Goal: Browse casually

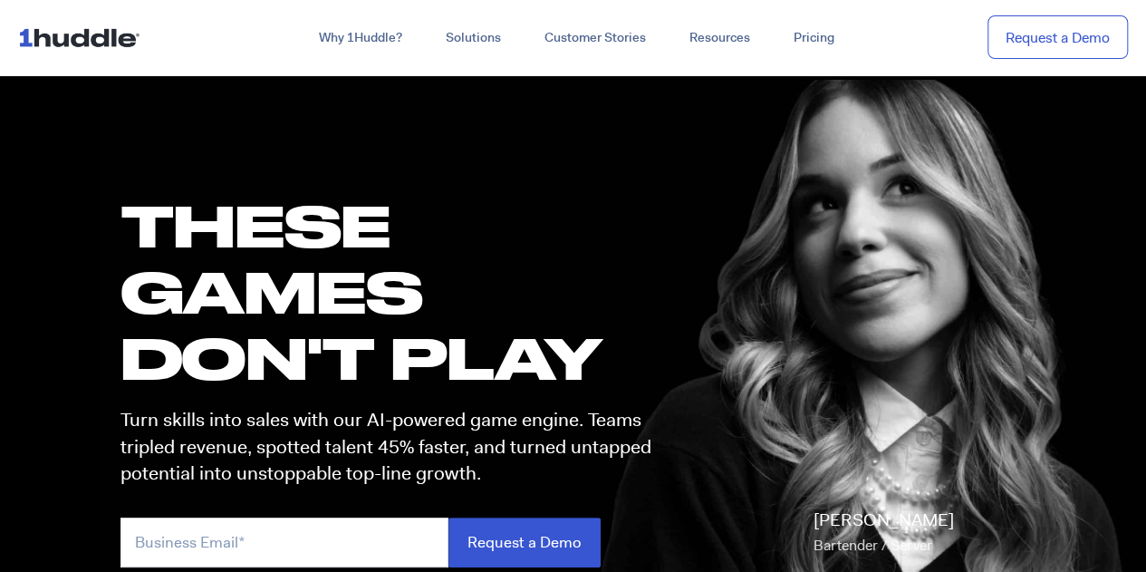
click at [92, 41] on img at bounding box center [83, 37] width 130 height 34
click at [66, 37] on img at bounding box center [83, 37] width 130 height 34
